Goal: Information Seeking & Learning: Learn about a topic

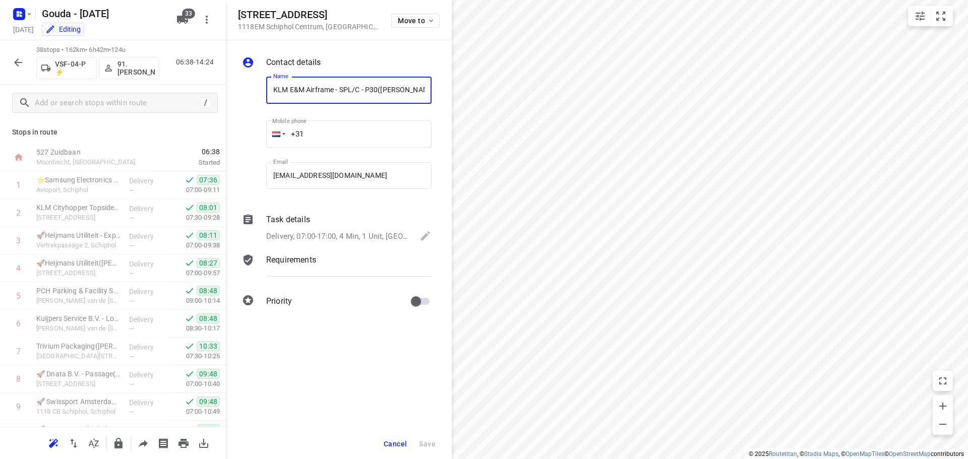
scroll to position [555, 0]
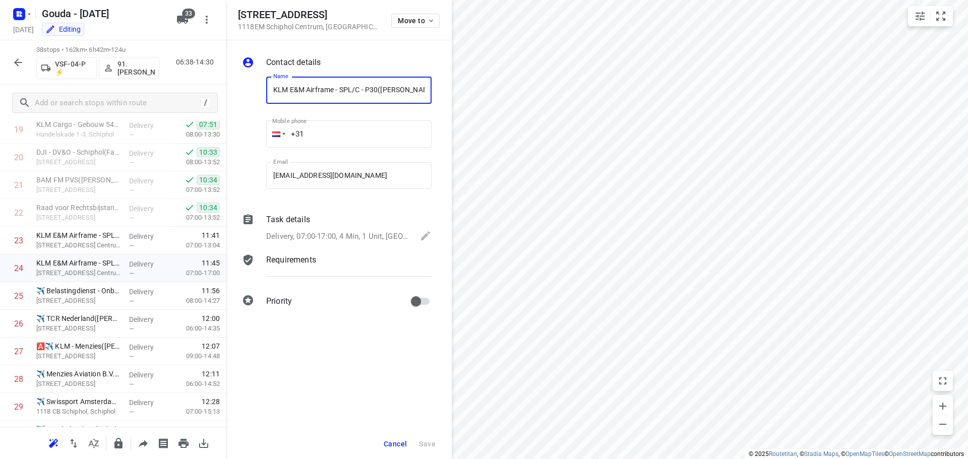
click at [18, 67] on icon "button" at bounding box center [18, 62] width 12 height 12
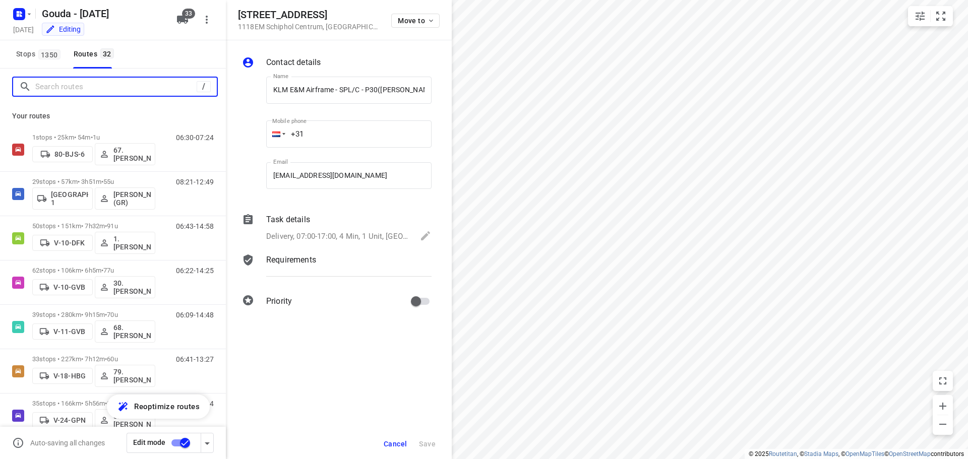
click at [84, 88] on input "Search routes" at bounding box center [115, 87] width 161 height 16
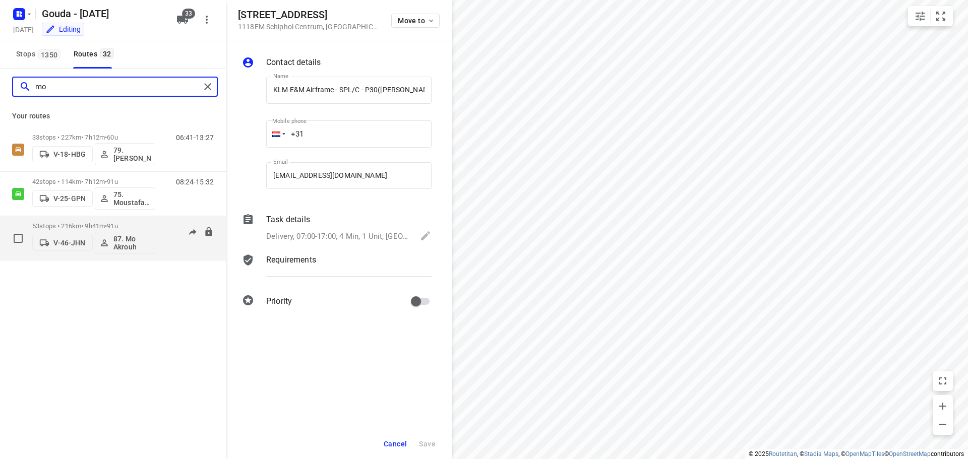
type input "mo"
click at [164, 236] on div "06:29-15:50" at bounding box center [188, 240] width 50 height 37
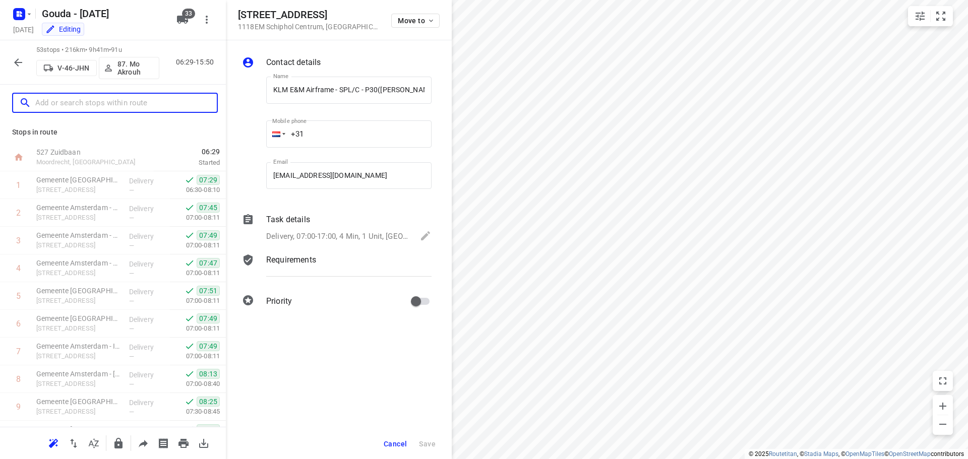
click at [91, 99] on input "text" at bounding box center [126, 103] width 182 height 16
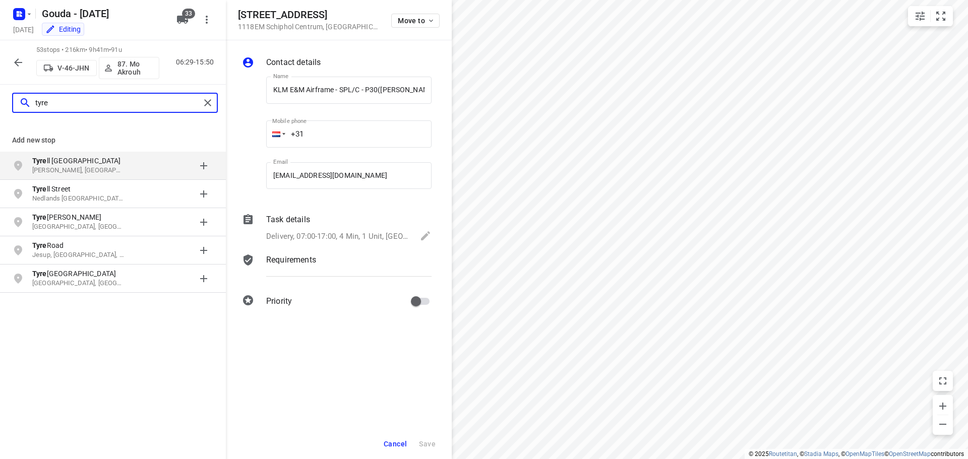
type input "tyre"
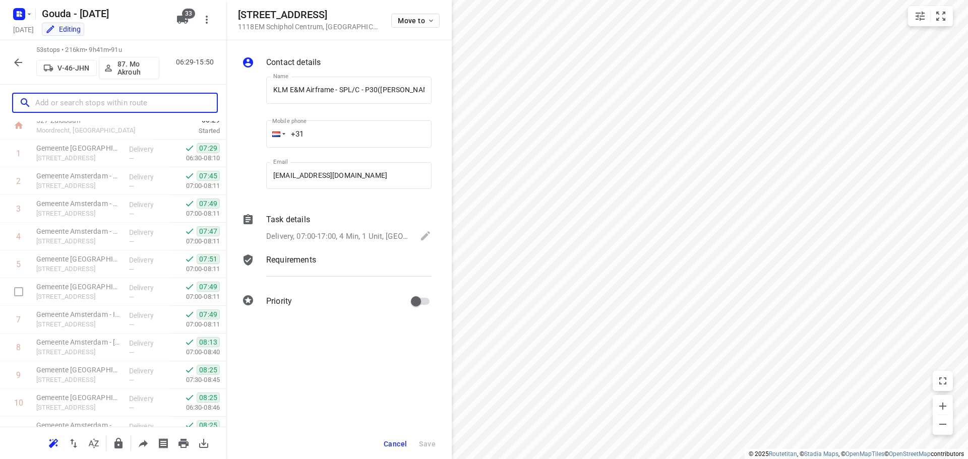
scroll to position [0, 0]
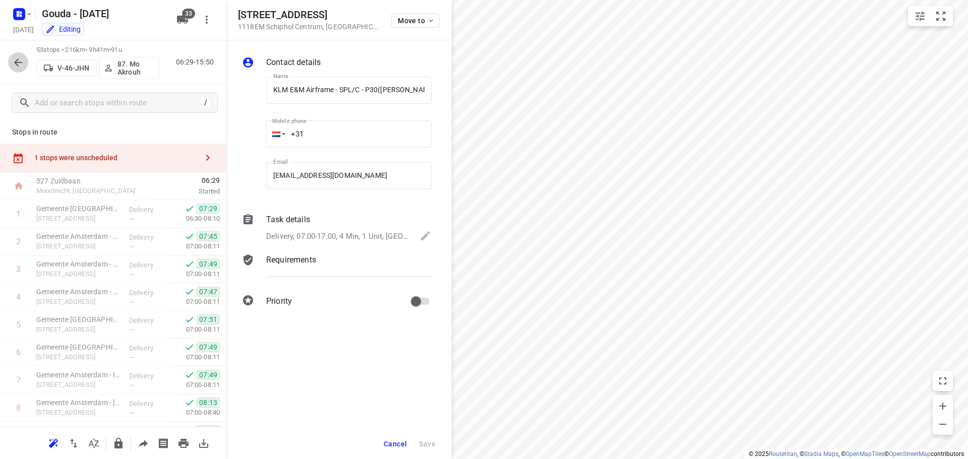
click at [16, 57] on icon "button" at bounding box center [18, 62] width 12 height 12
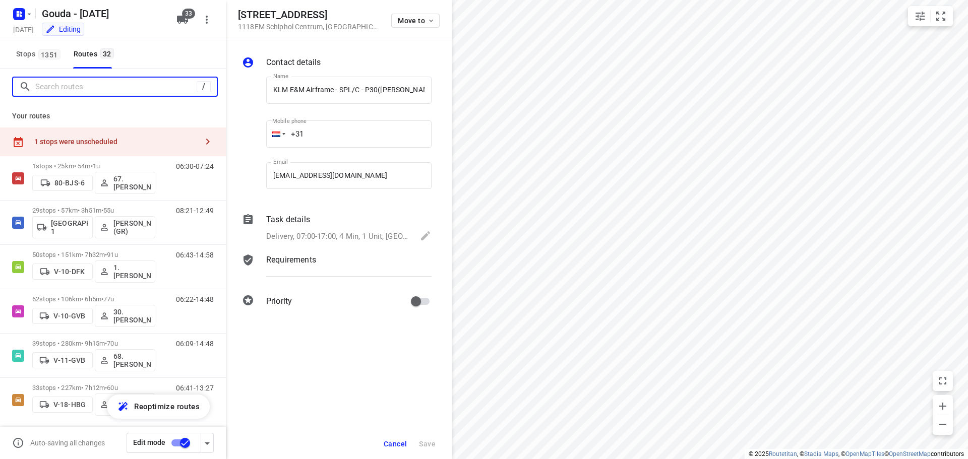
click at [85, 89] on input "Search routes" at bounding box center [115, 87] width 161 height 16
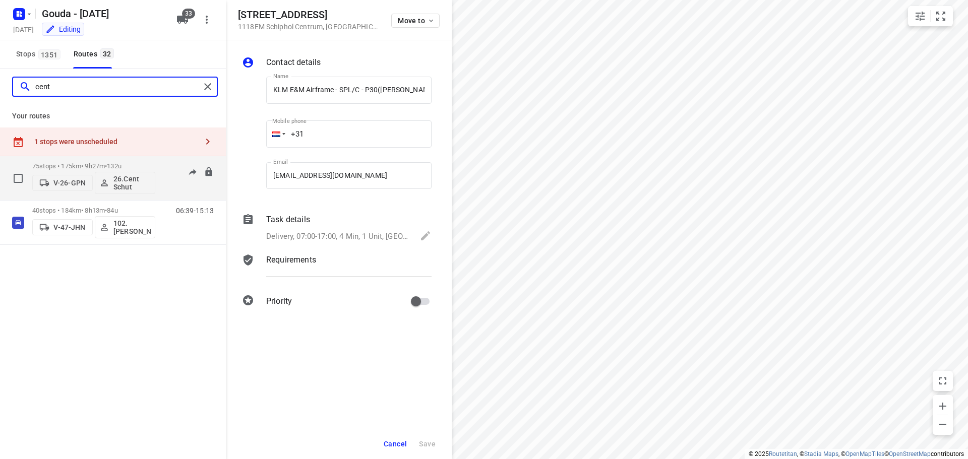
type input "cent"
click at [166, 172] on div "06:50-16:22" at bounding box center [188, 180] width 50 height 37
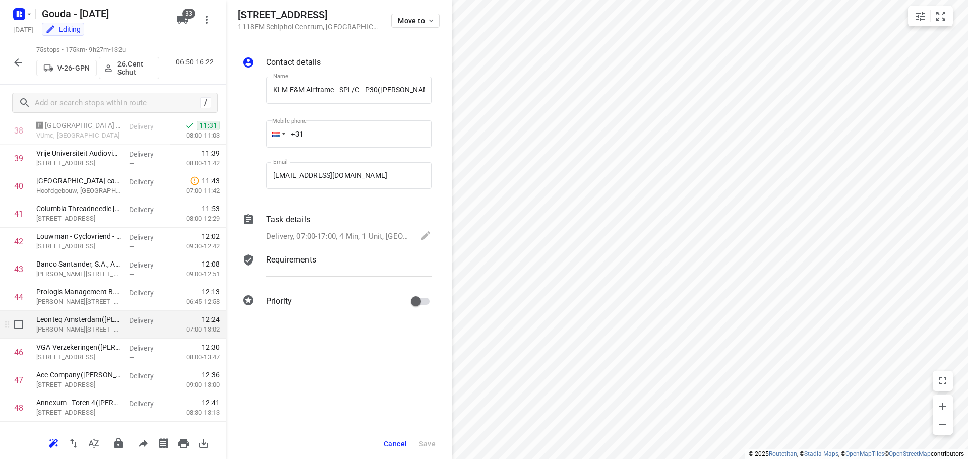
scroll to position [1009, 0]
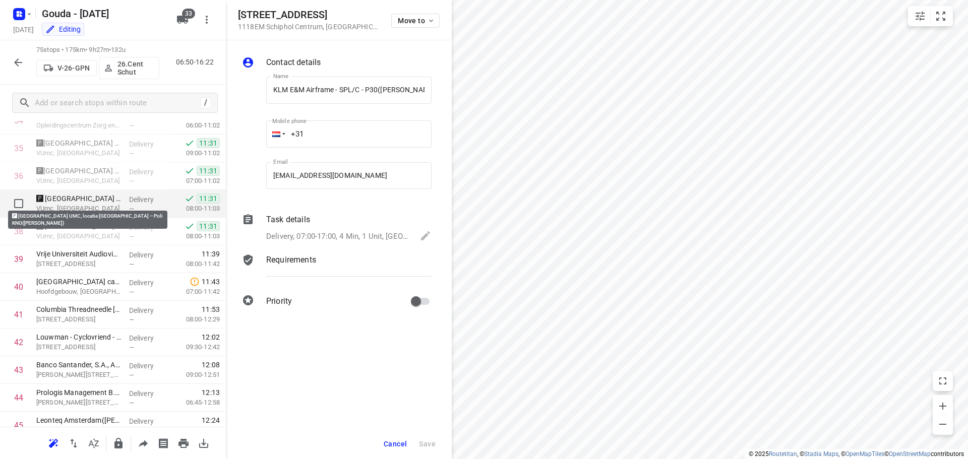
click at [69, 203] on p "🅿 [GEOGRAPHIC_DATA] UMC, locatie [GEOGRAPHIC_DATA] – Poli KNO([PERSON_NAME])" at bounding box center [78, 199] width 85 height 10
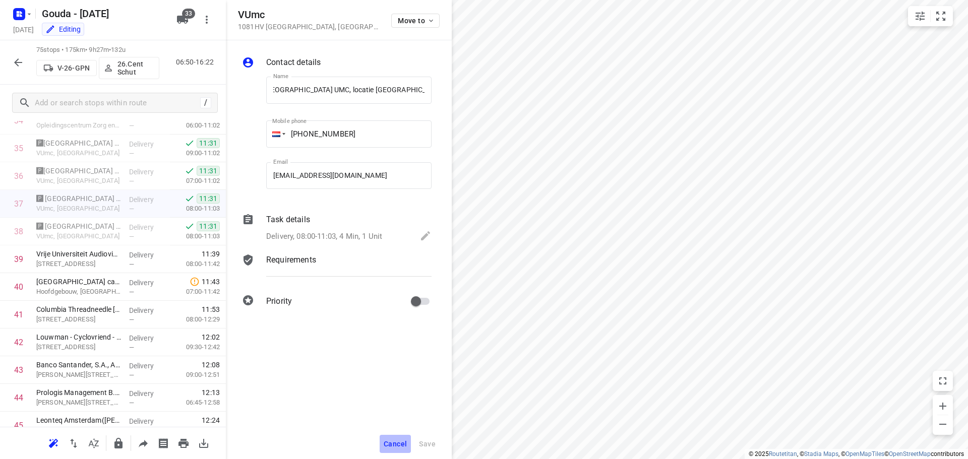
click at [402, 441] on span "Cancel" at bounding box center [395, 444] width 23 height 8
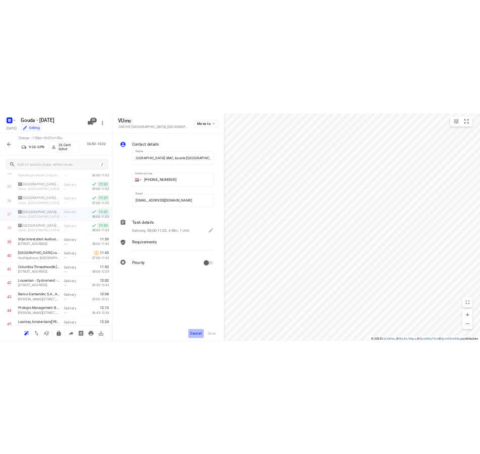
scroll to position [0, 0]
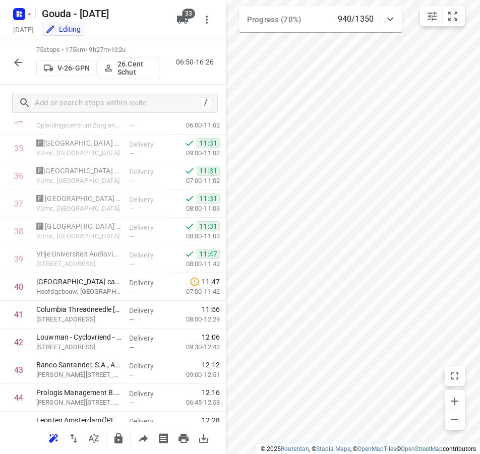
click at [21, 64] on icon "button" at bounding box center [18, 62] width 12 height 12
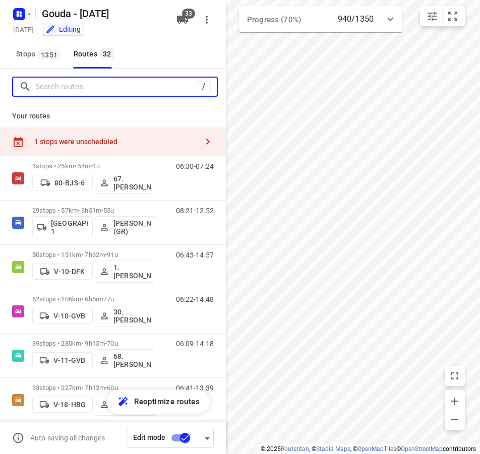
click at [84, 89] on input "Search routes" at bounding box center [115, 87] width 161 height 16
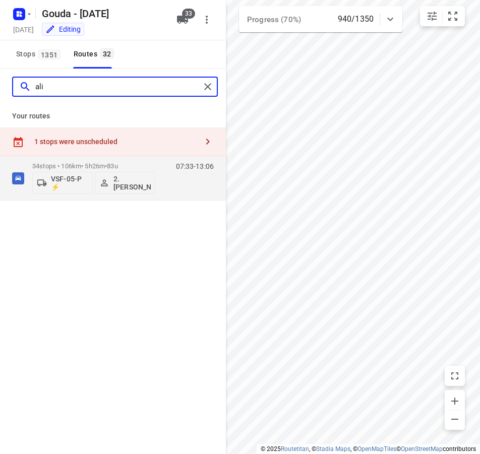
type input "ali"
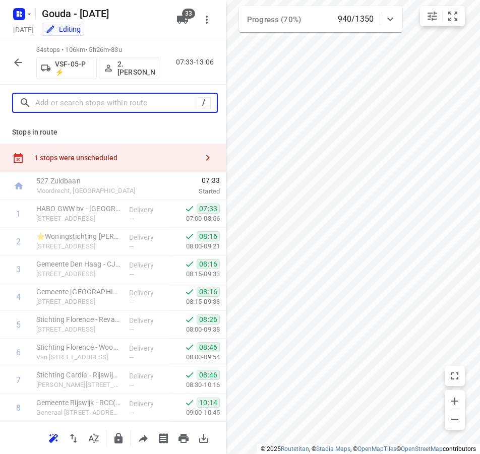
click at [96, 98] on input "text" at bounding box center [115, 103] width 161 height 16
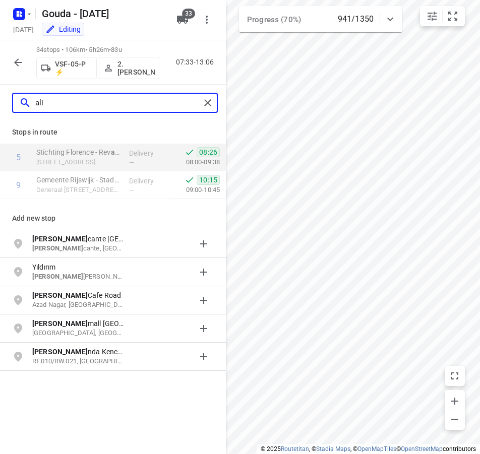
type input "ali"
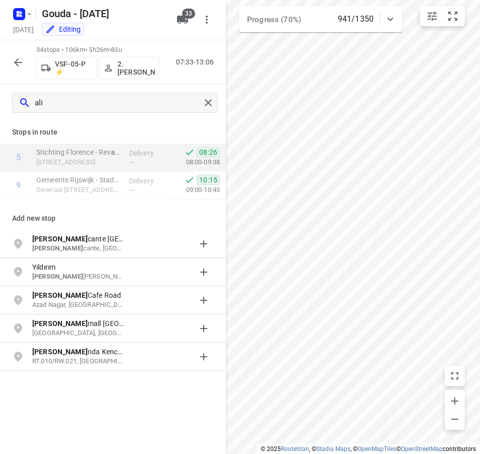
click at [146, 67] on p "2. [PERSON_NAME]" at bounding box center [135, 68] width 37 height 16
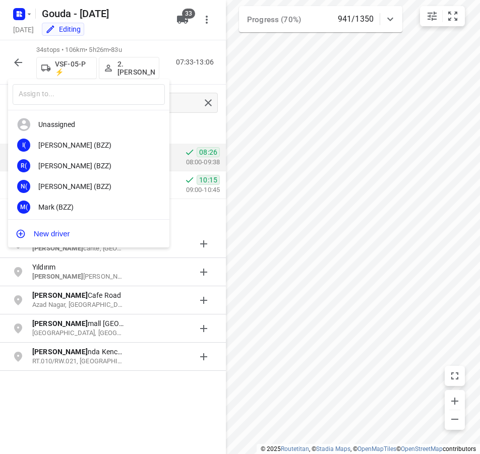
click at [173, 49] on div at bounding box center [240, 227] width 480 height 454
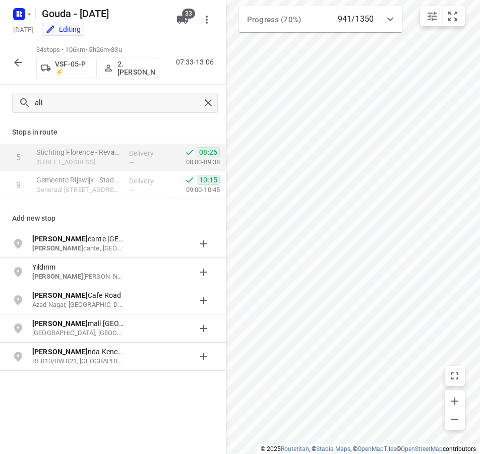
click at [178, 57] on p "07:33-13:06" at bounding box center [197, 62] width 42 height 11
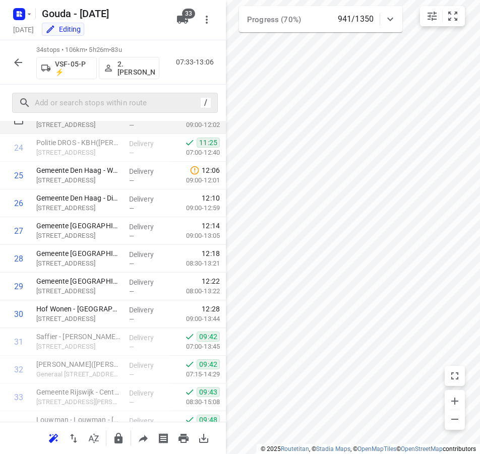
scroll to position [706, 0]
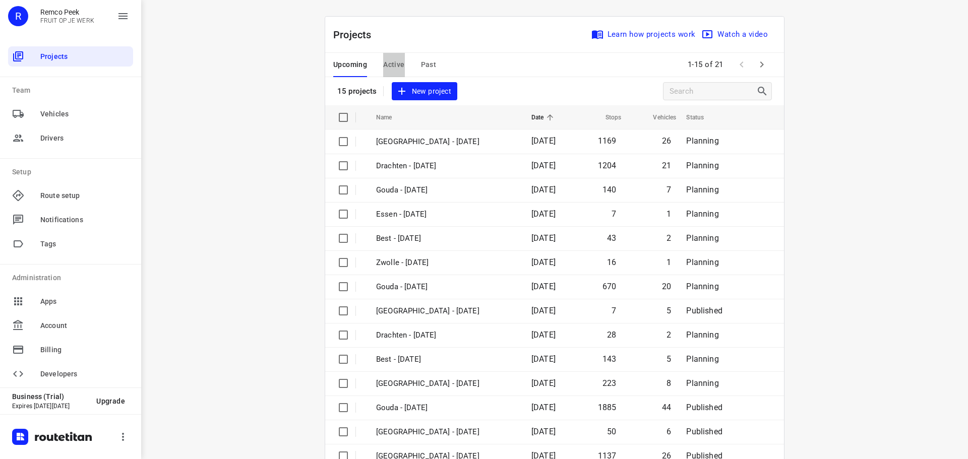
click at [389, 67] on span "Active" at bounding box center [393, 64] width 21 height 13
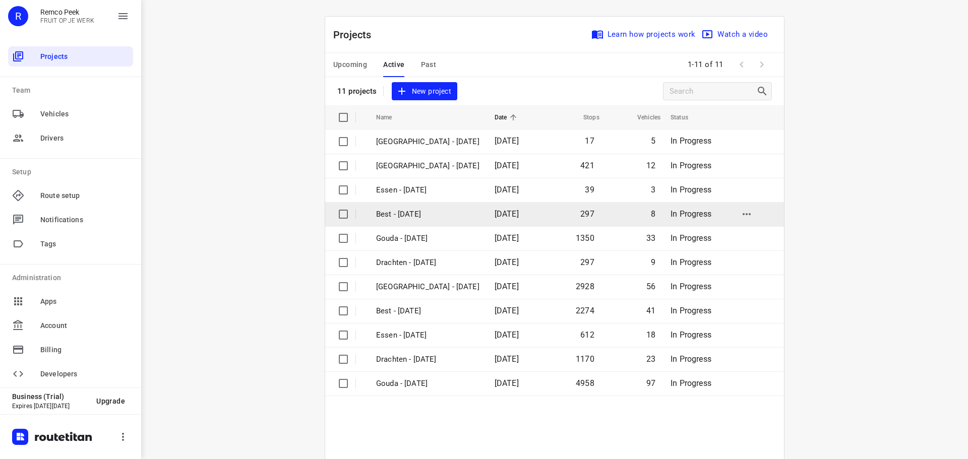
click at [409, 214] on p "Best - Tuesday" at bounding box center [427, 215] width 103 height 12
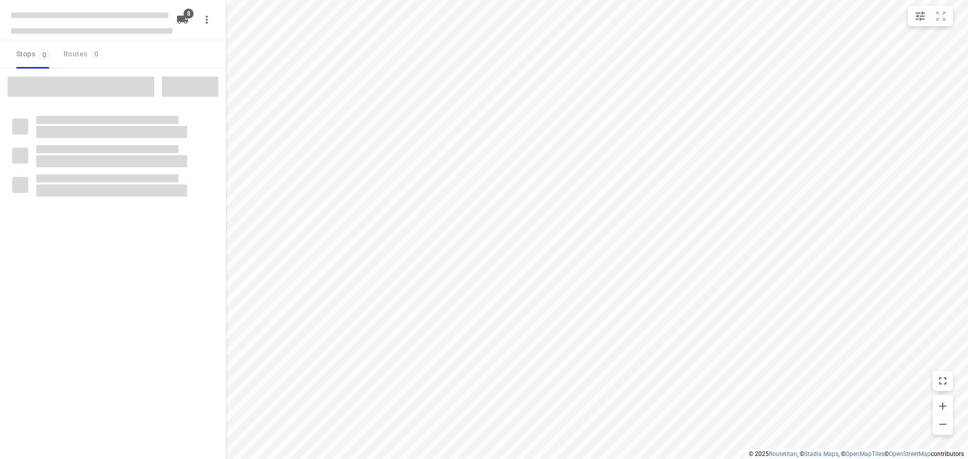
checkbox input "true"
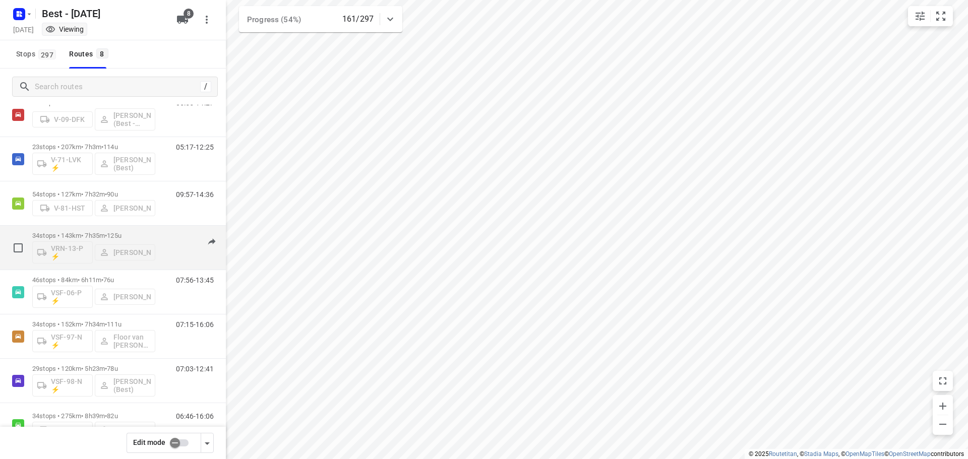
scroll to position [66, 0]
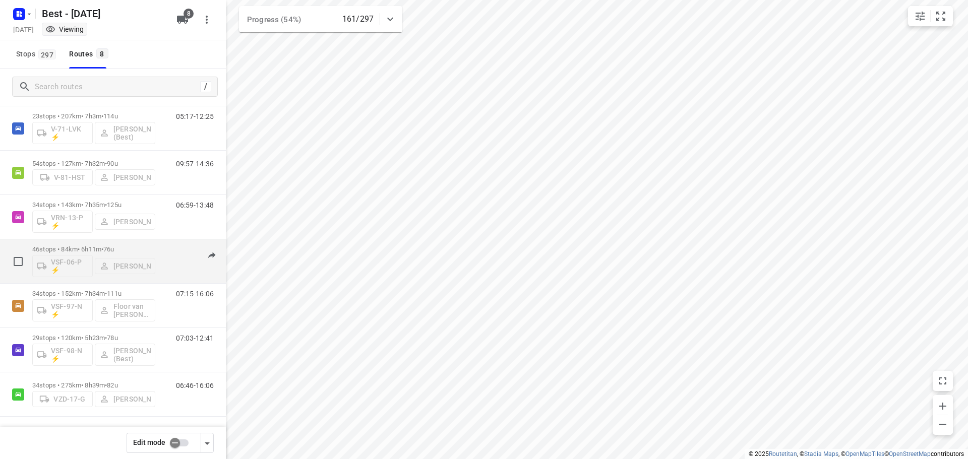
click at [88, 246] on p "46 stops • 84km • 6h11m • 76u" at bounding box center [93, 250] width 123 height 8
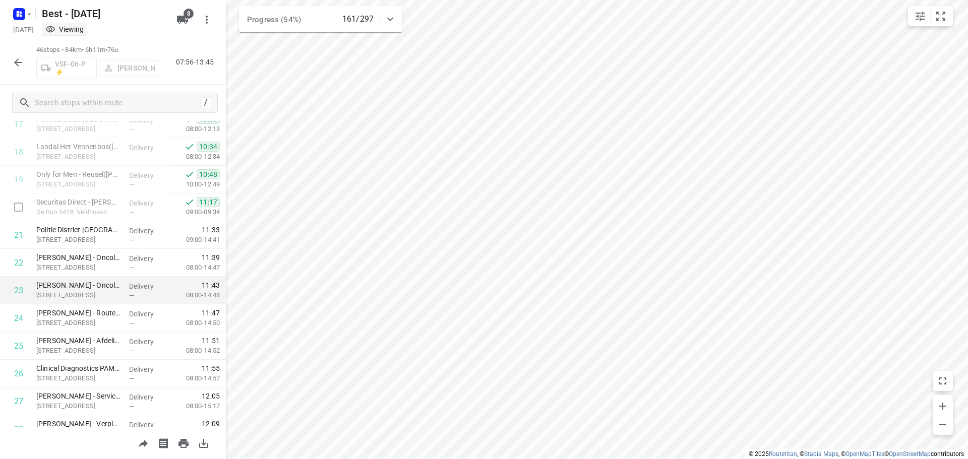
scroll to position [504, 0]
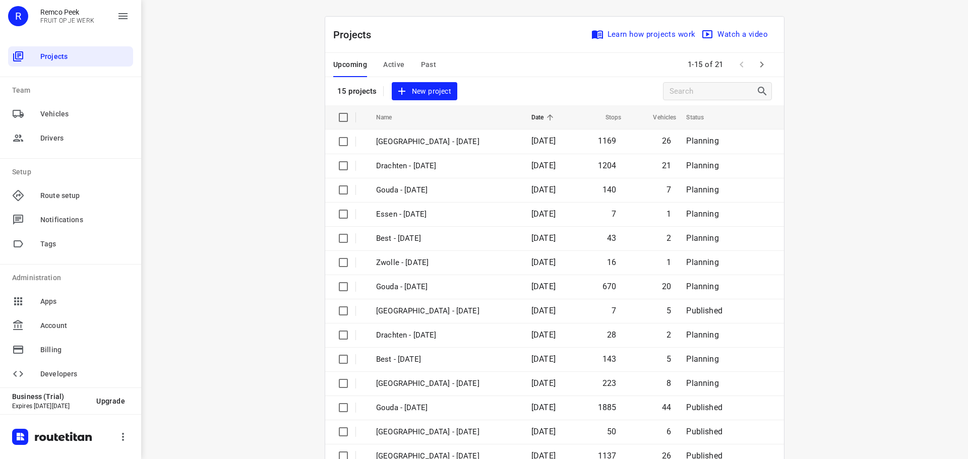
click at [396, 64] on span "Active" at bounding box center [393, 64] width 21 height 13
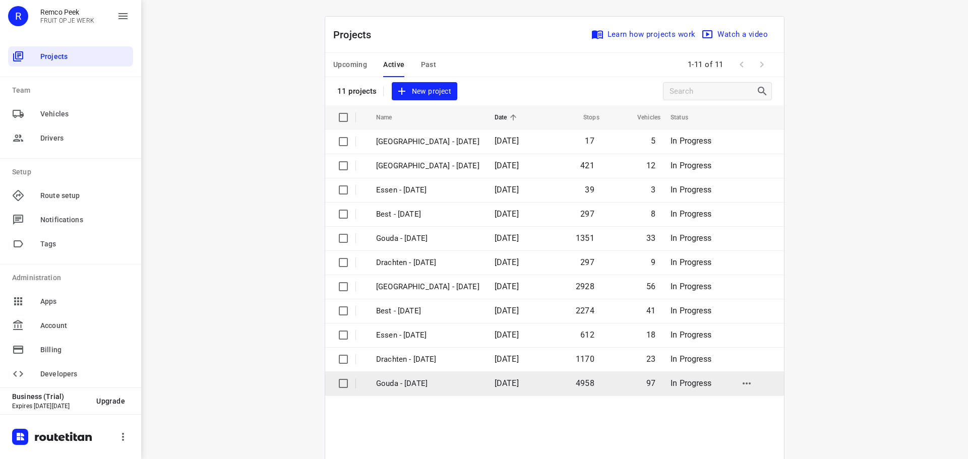
click at [406, 385] on p "Gouda - Monday" at bounding box center [427, 384] width 103 height 12
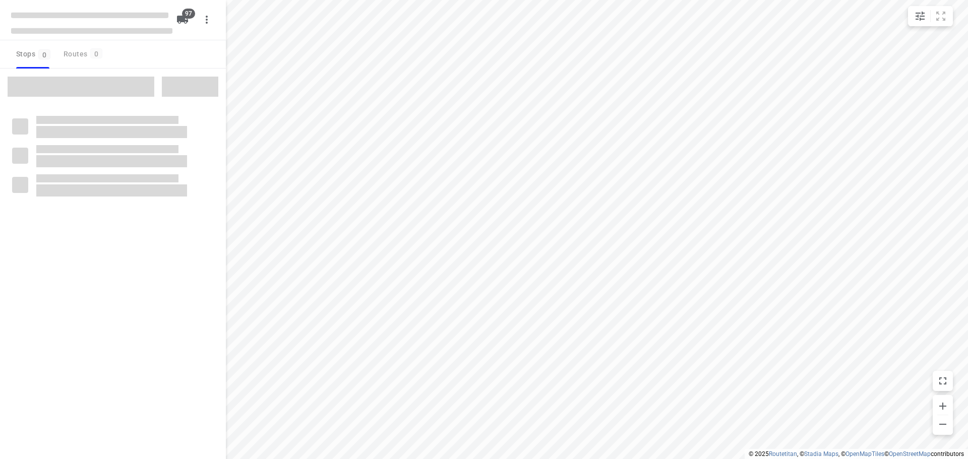
type input "distance"
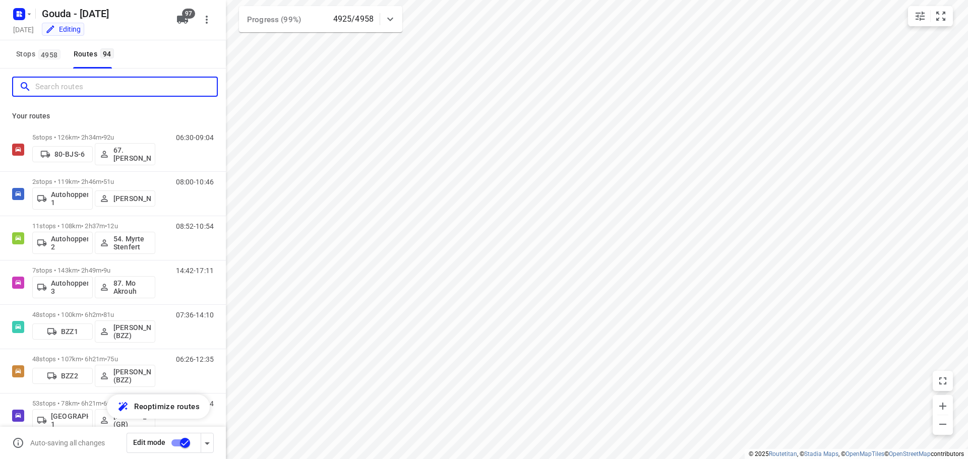
click at [100, 85] on input "Search routes" at bounding box center [126, 87] width 182 height 16
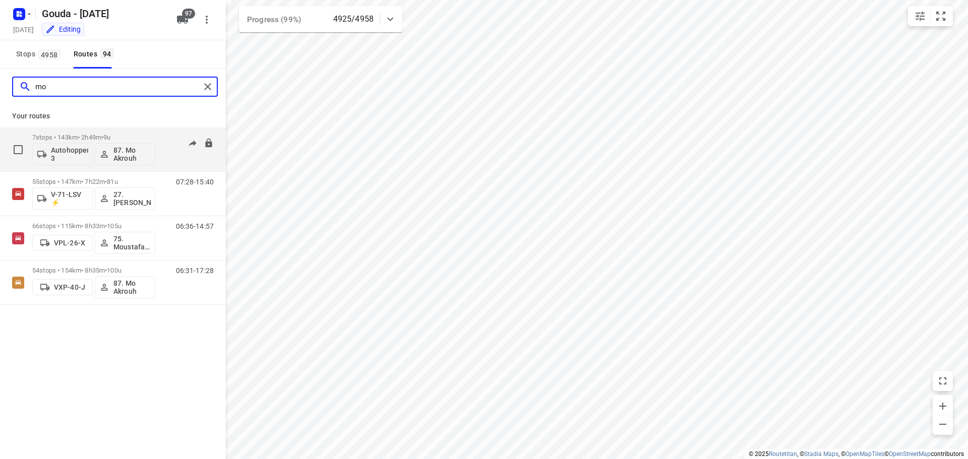
type input "mo"
click at [130, 136] on p "7 stops • 143km • 2h49m • 9u" at bounding box center [93, 138] width 123 height 8
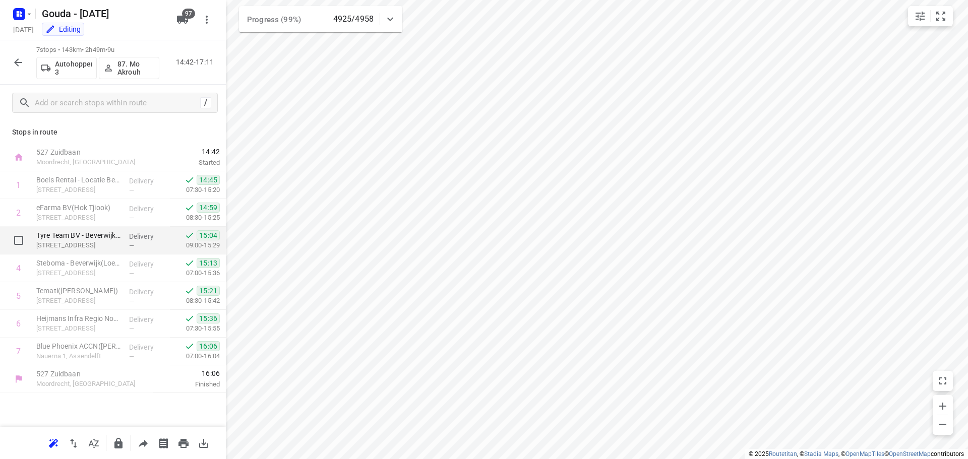
click at [96, 245] on p "Biesland 4, Beverwijk" at bounding box center [78, 246] width 85 height 10
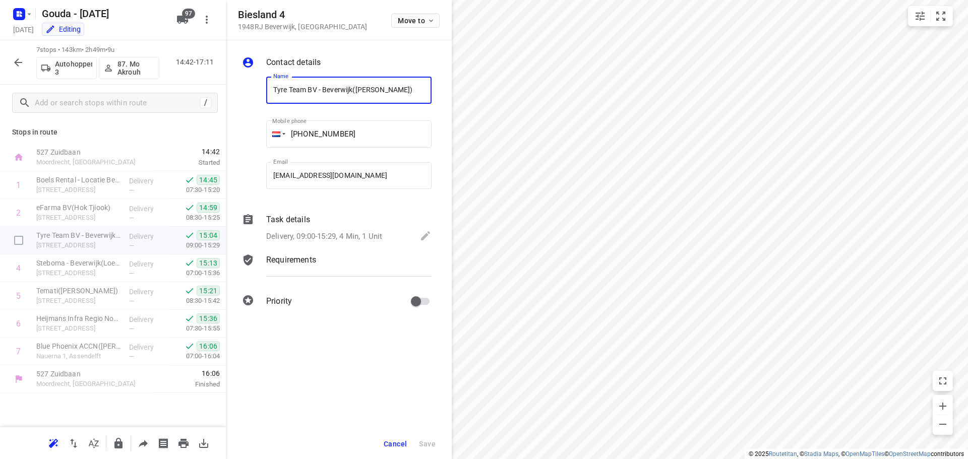
scroll to position [0, 6]
click at [396, 226] on div "Task details Delivery, 09:00-15:29, 4 Min, 1 Unit" at bounding box center [348, 229] width 169 height 34
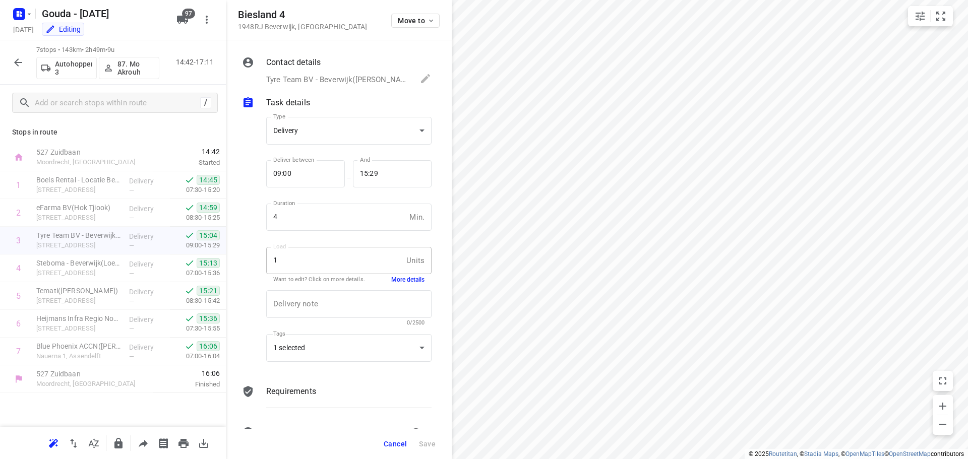
click at [402, 278] on button "More details" at bounding box center [407, 280] width 33 height 9
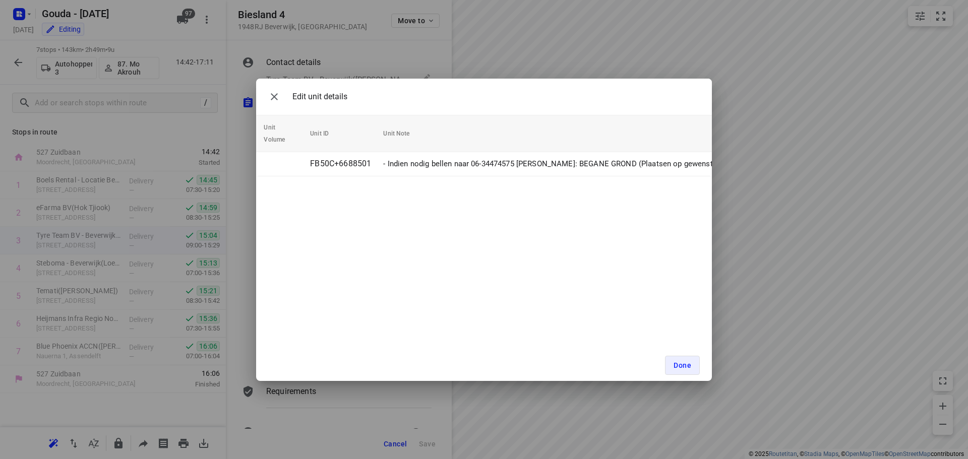
scroll to position [0, 92]
click at [278, 95] on icon "button" at bounding box center [274, 97] width 12 height 12
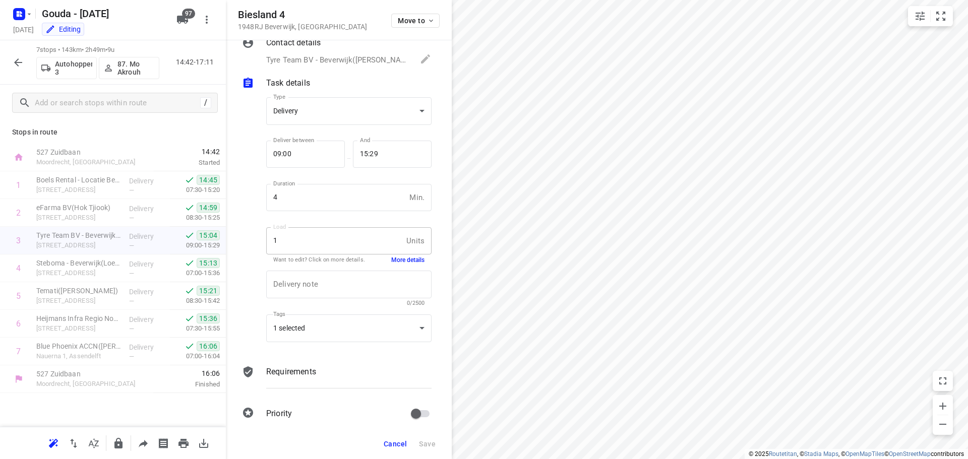
scroll to position [30, 0]
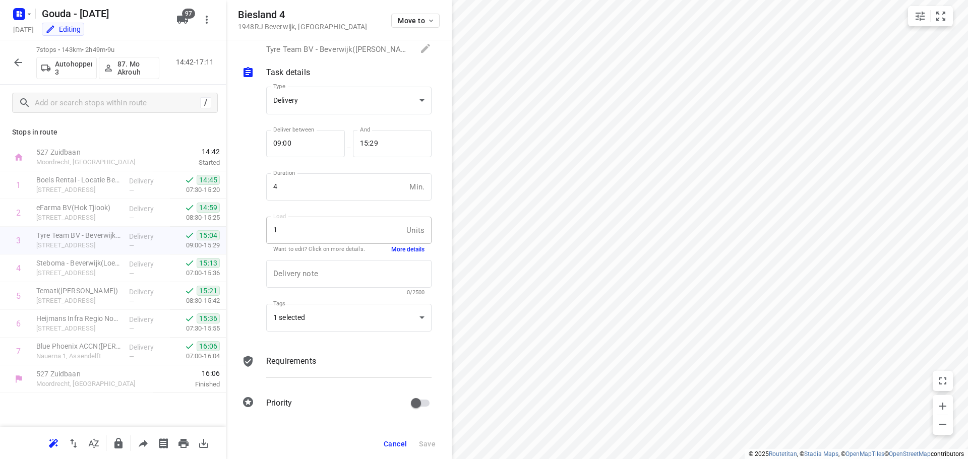
click at [334, 359] on div "Requirements" at bounding box center [348, 361] width 165 height 12
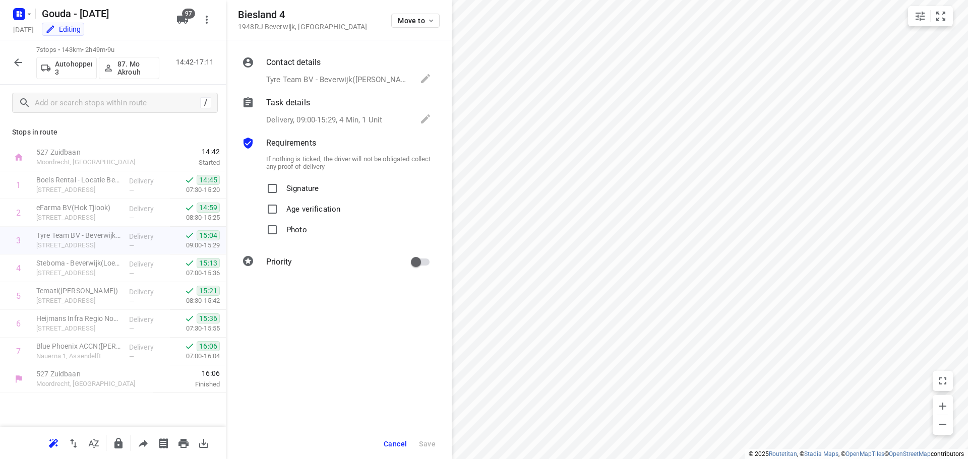
scroll to position [0, 0]
click at [352, 146] on div "Requirements" at bounding box center [348, 143] width 165 height 12
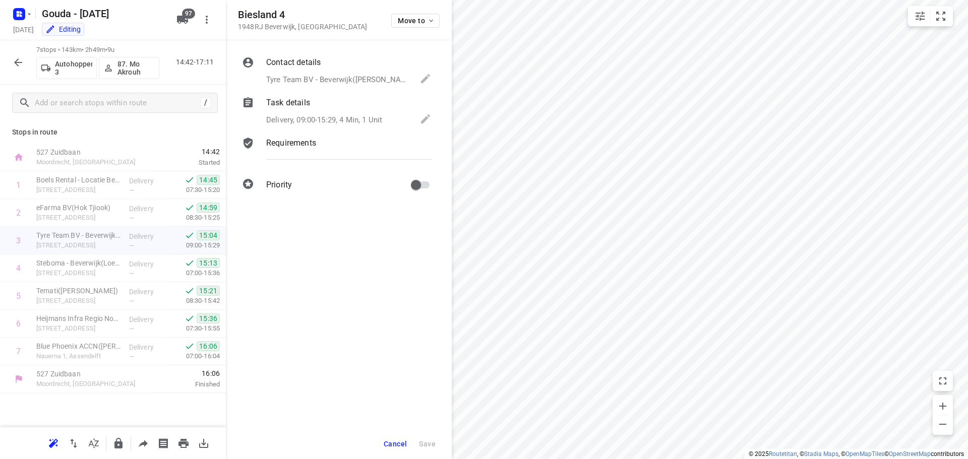
click at [367, 109] on div "Task details Delivery, 09:00-15:29, 4 Min, 1 Unit" at bounding box center [348, 112] width 169 height 34
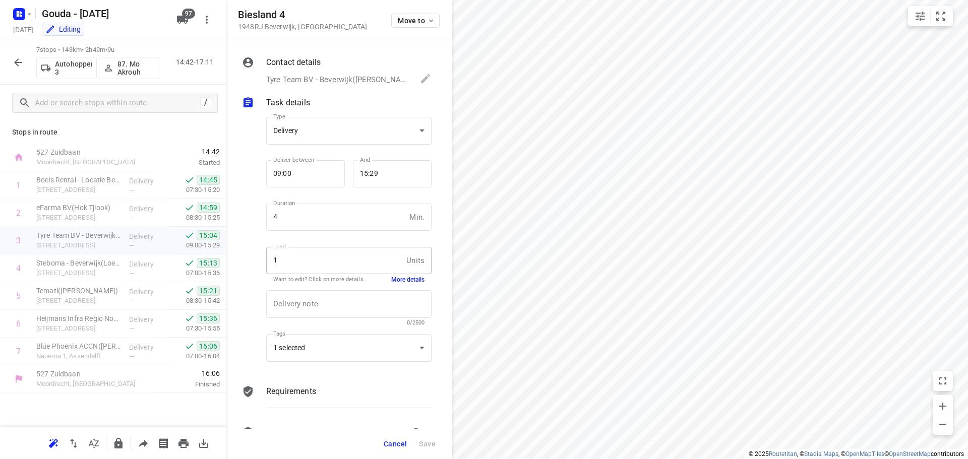
click at [299, 100] on p "Task details" at bounding box center [288, 103] width 44 height 12
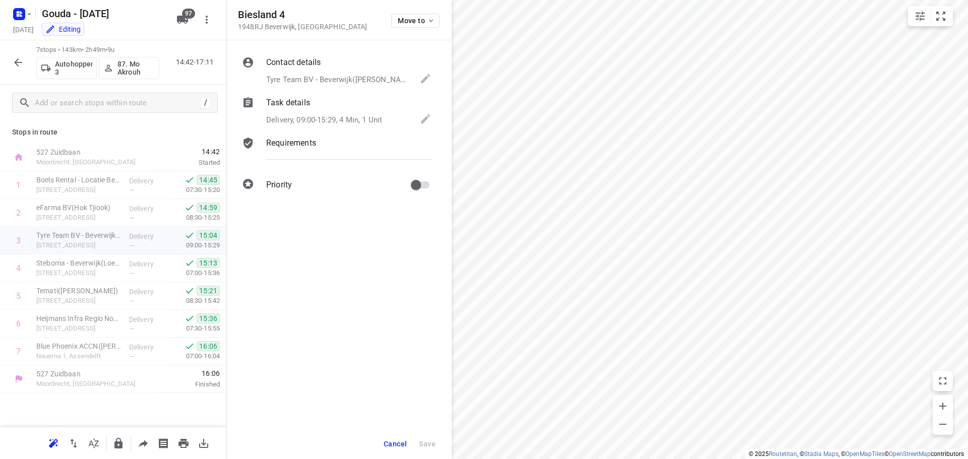
click at [397, 439] on button "Cancel" at bounding box center [395, 444] width 31 height 18
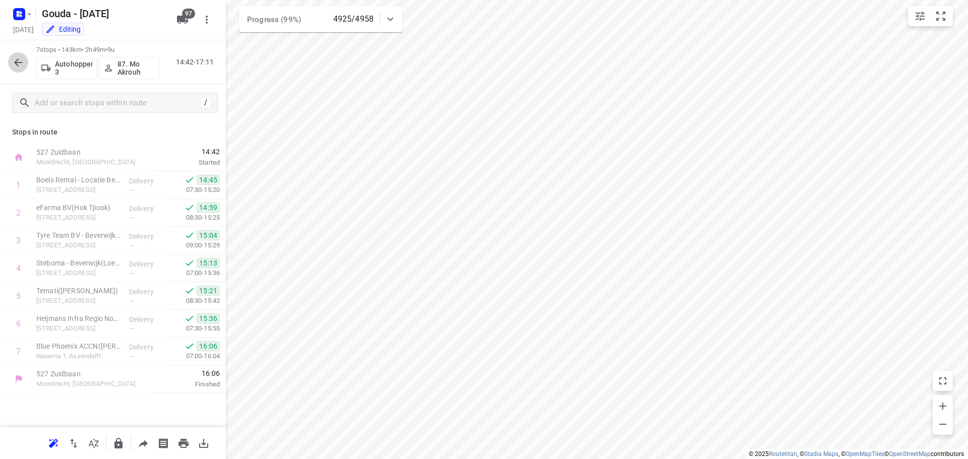
click at [16, 65] on icon "button" at bounding box center [18, 62] width 12 height 12
